Goal: Task Accomplishment & Management: Manage account settings

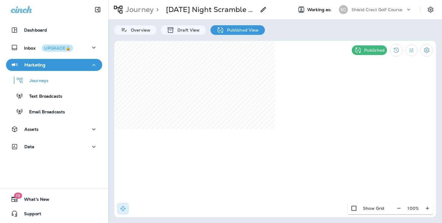
click at [391, 11] on p "Shield Crest Golf Course" at bounding box center [376, 9] width 51 height 5
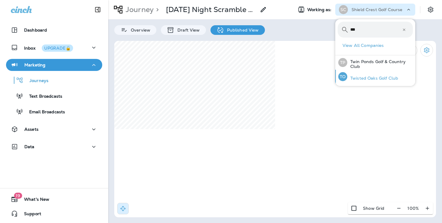
type input "***"
click at [366, 78] on p "Twisted Oaks Golf Club" at bounding box center [372, 78] width 51 height 5
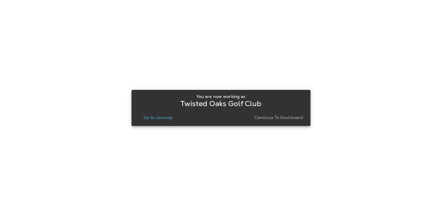
click at [283, 115] on p "Continue to Dashboard" at bounding box center [278, 117] width 49 height 5
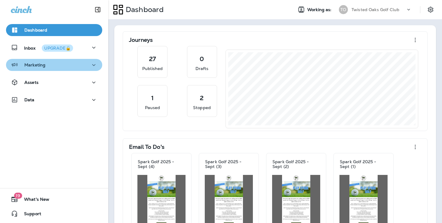
click at [95, 67] on icon "button" at bounding box center [93, 65] width 7 height 8
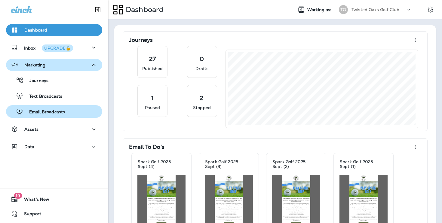
click at [73, 114] on div "Email Broadcasts" at bounding box center [53, 111] width 91 height 9
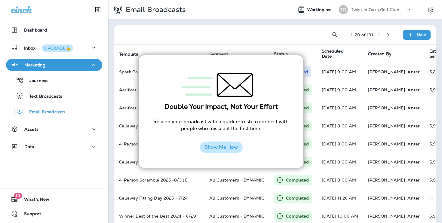
click at [225, 150] on button "Show Me How" at bounding box center [221, 146] width 43 height 11
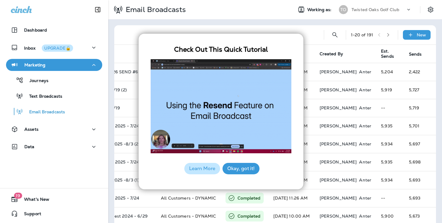
scroll to position [0, 68]
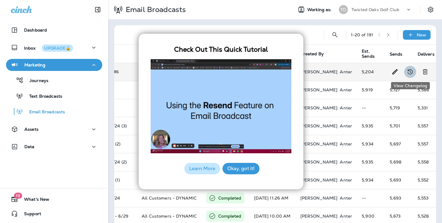
click at [411, 70] on icon "View Changelog" at bounding box center [409, 71] width 7 height 7
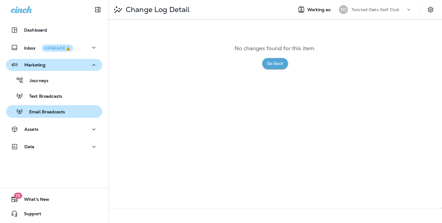
click at [41, 116] on button "Email Broadcasts" at bounding box center [54, 111] width 96 height 13
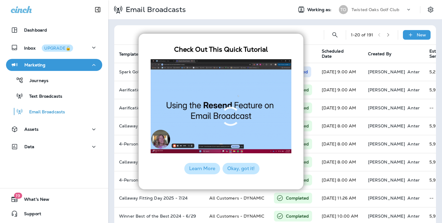
click at [244, 167] on button "Okay, got it!" at bounding box center [240, 168] width 37 height 11
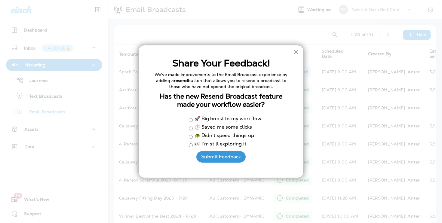
click at [296, 49] on button "×" at bounding box center [296, 52] width 6 height 10
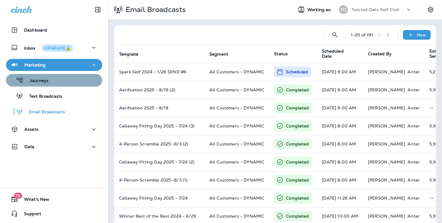
click at [47, 77] on div "Journeys" at bounding box center [28, 80] width 40 height 9
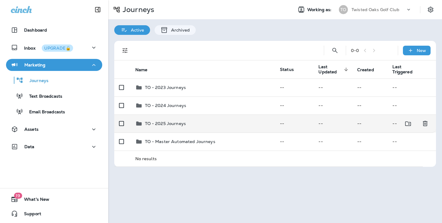
click at [231, 128] on td "TO - 2025 Journeys" at bounding box center [202, 123] width 145 height 18
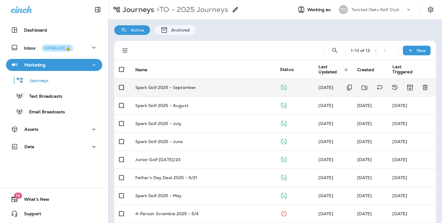
click at [237, 87] on div "Spark Golf 2025 - September" at bounding box center [202, 87] width 135 height 5
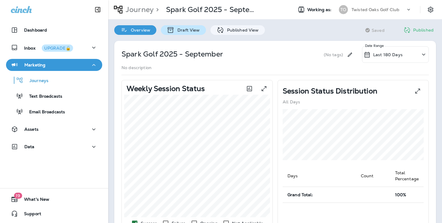
click at [199, 33] on div "Draft View" at bounding box center [183, 30] width 45 height 10
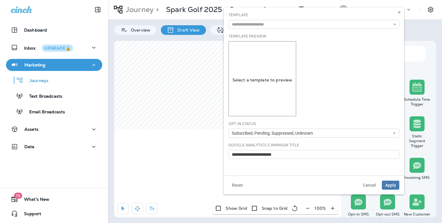
click at [273, 81] on p "Select a template to preview" at bounding box center [262, 79] width 67 height 5
click at [258, 82] on p "Select a template to preview" at bounding box center [262, 79] width 67 height 5
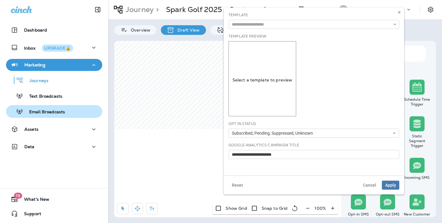
click at [42, 113] on p "Email Broadcasts" at bounding box center [44, 112] width 42 height 6
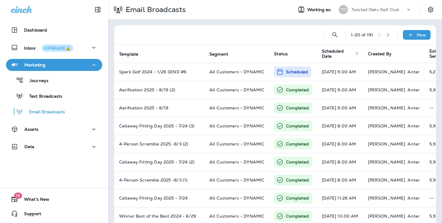
click at [333, 55] on span "Scheduled Date" at bounding box center [336, 54] width 31 height 10
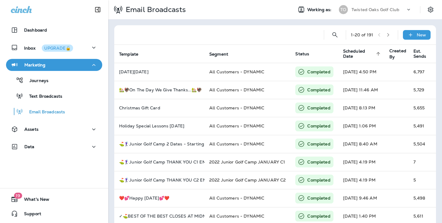
click at [347, 53] on span "Scheduled Date" at bounding box center [358, 54] width 31 height 10
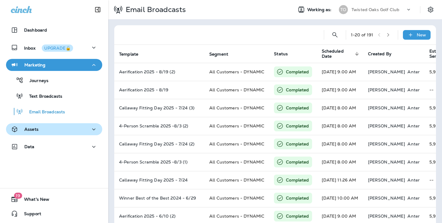
click at [72, 130] on div "Assets" at bounding box center [54, 130] width 87 height 8
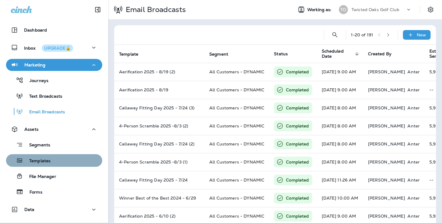
click at [61, 161] on div "Templates" at bounding box center [53, 160] width 91 height 9
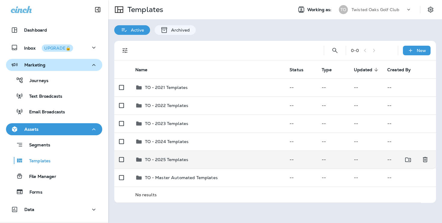
click at [197, 163] on td "TO - 2025 Templates" at bounding box center [207, 159] width 154 height 18
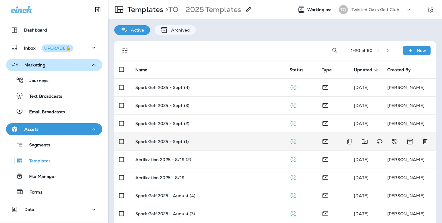
click at [218, 139] on div "Spark Golf 2025 - Sept (1)" at bounding box center [207, 141] width 145 height 5
